Goal: Information Seeking & Learning: Learn about a topic

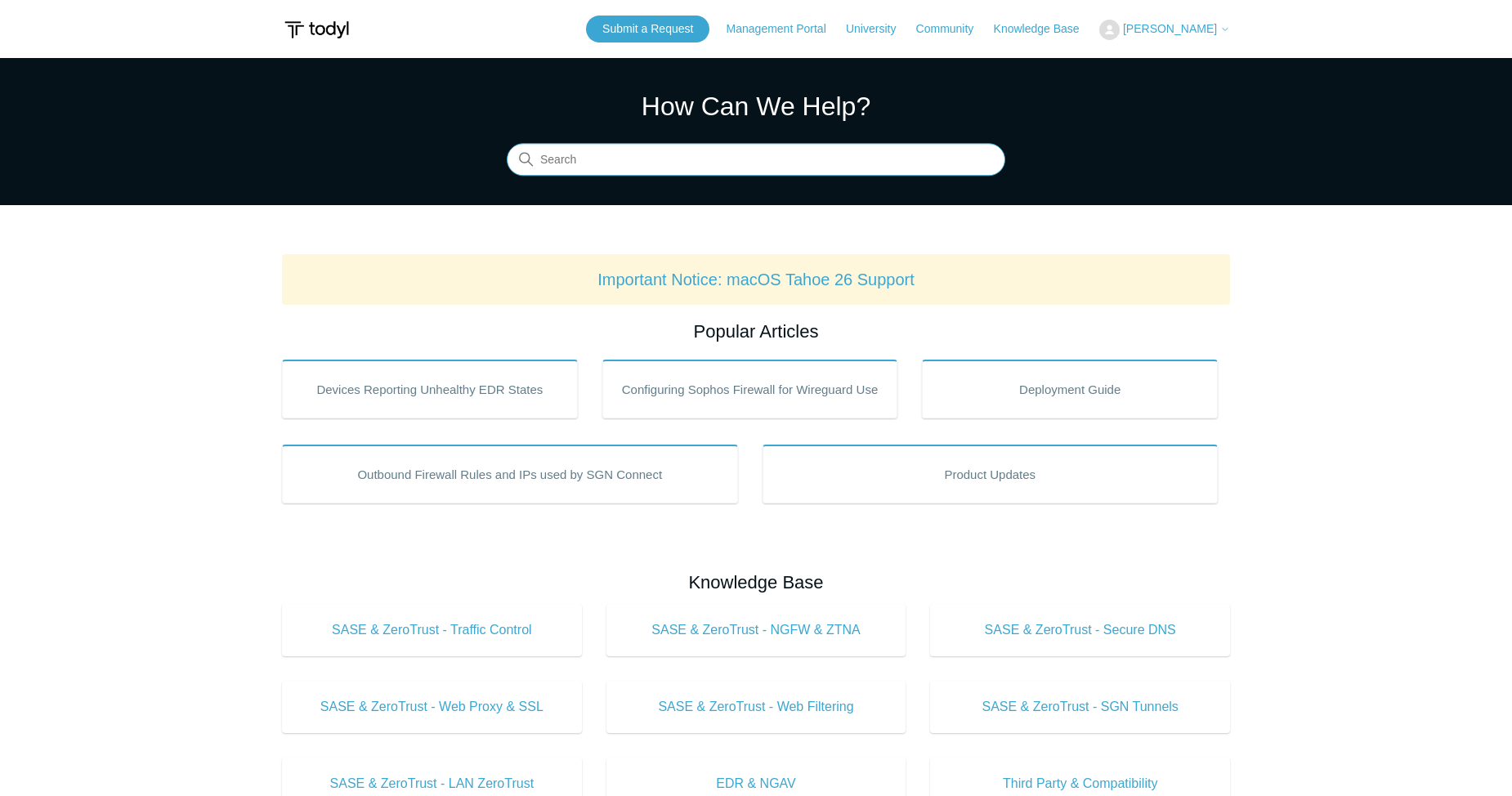
click at [596, 157] on input "Search" at bounding box center [756, 160] width 498 height 33
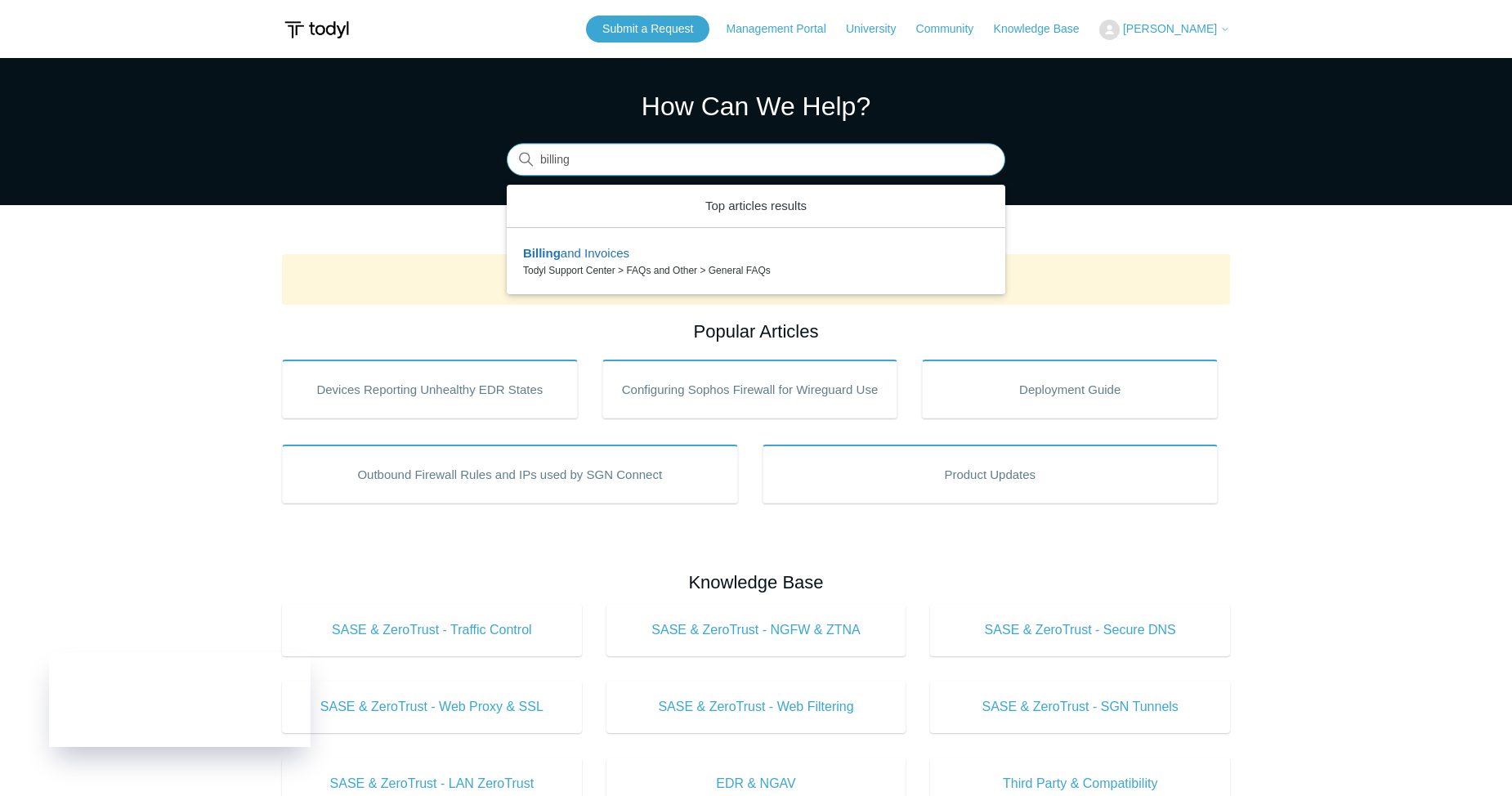
type input "billing"
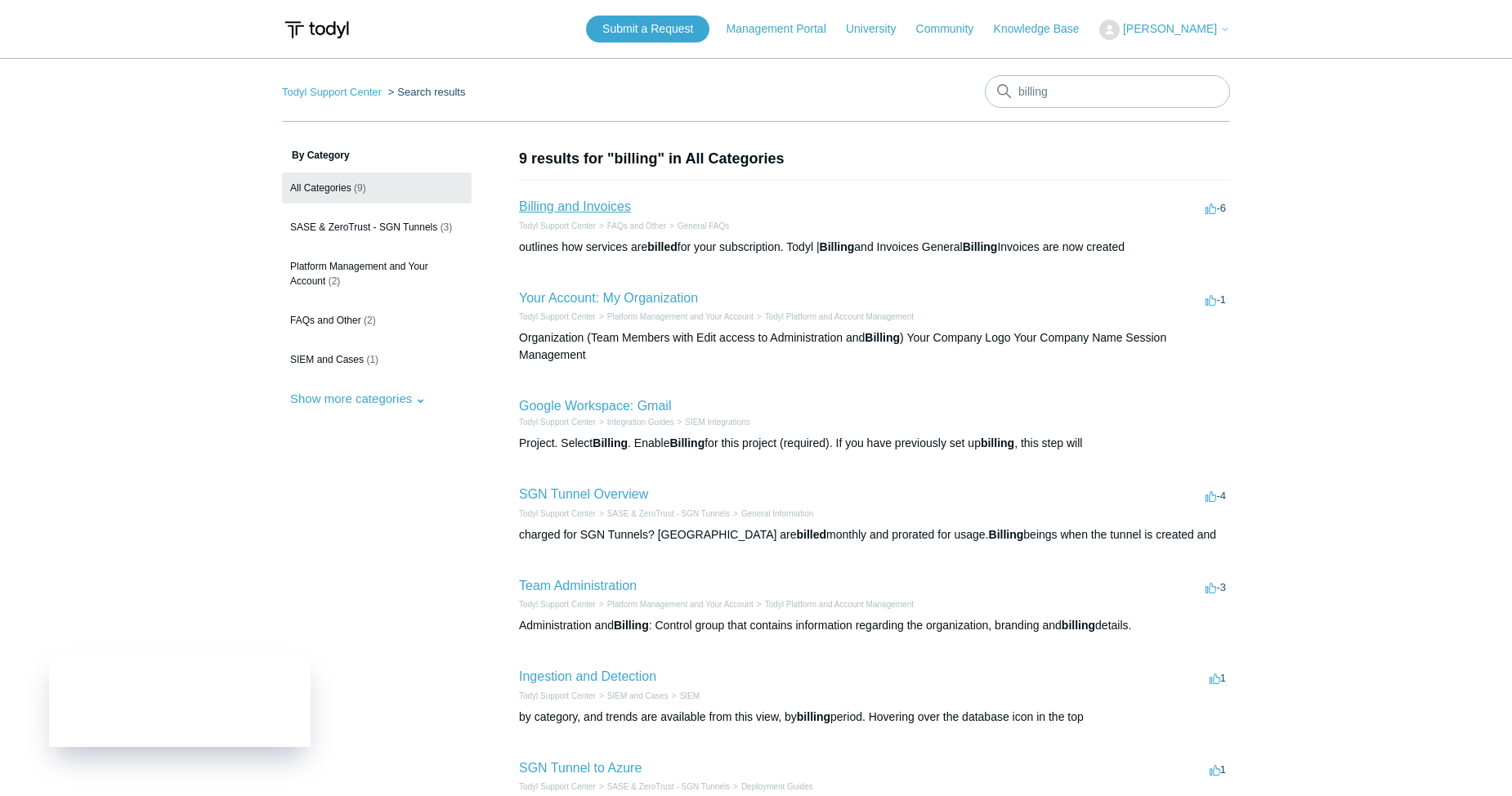
click at [613, 206] on link "Billing and Invoices" at bounding box center [575, 207] width 112 height 14
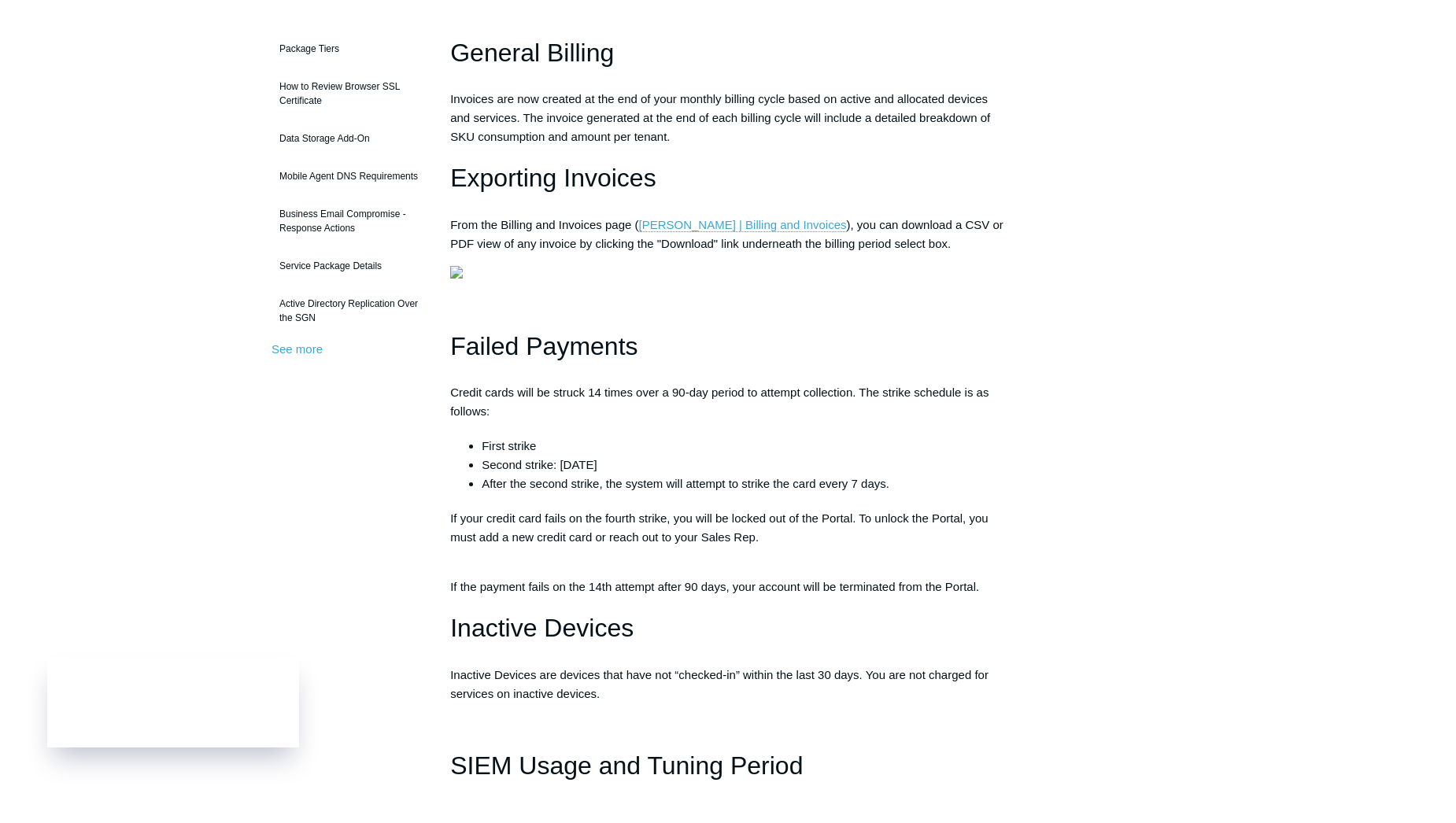
scroll to position [79, 0]
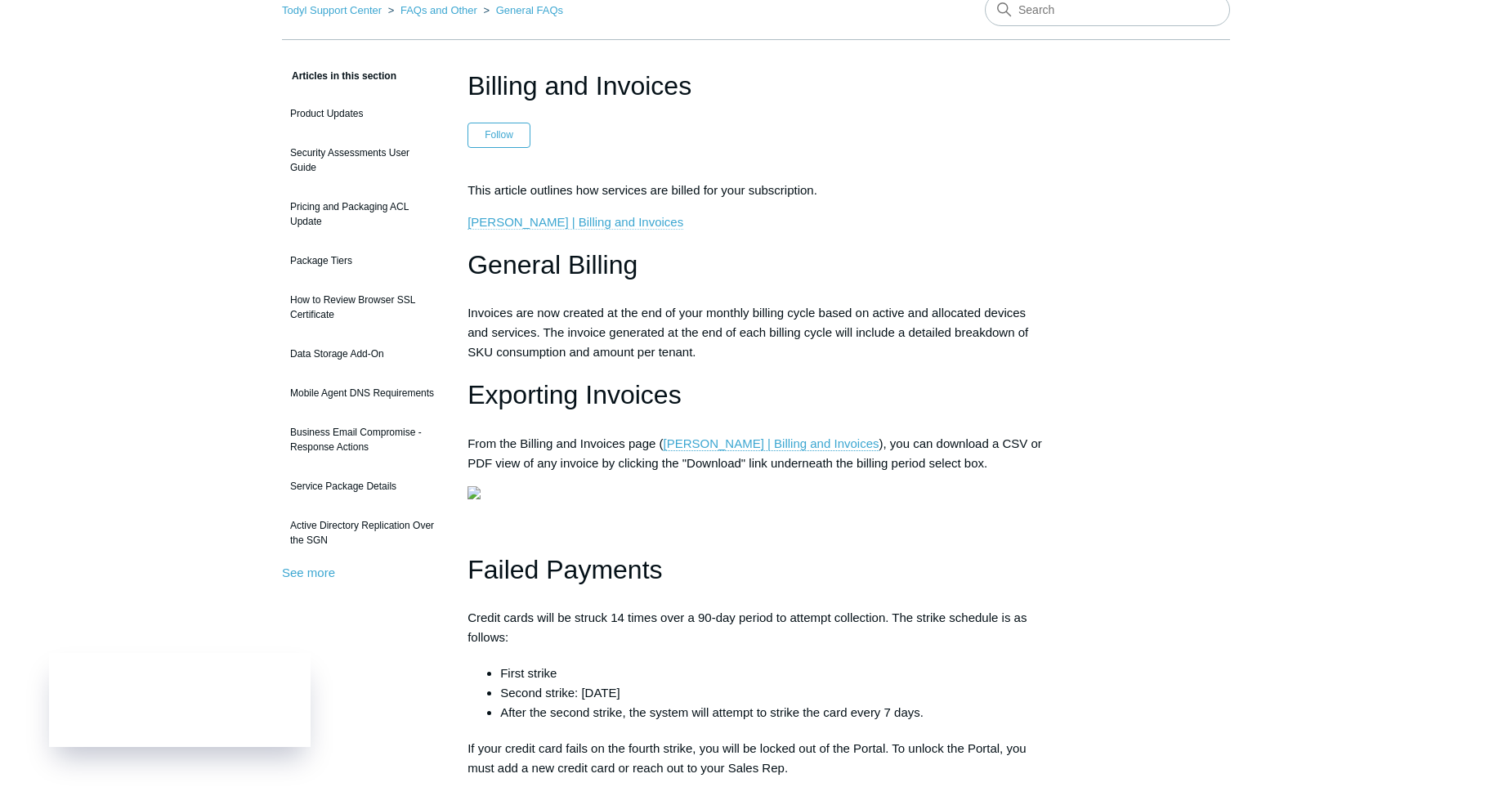
click at [527, 224] on link "[PERSON_NAME] | Billing and Invoices" at bounding box center [575, 222] width 215 height 15
